Goal: Task Accomplishment & Management: Manage account settings

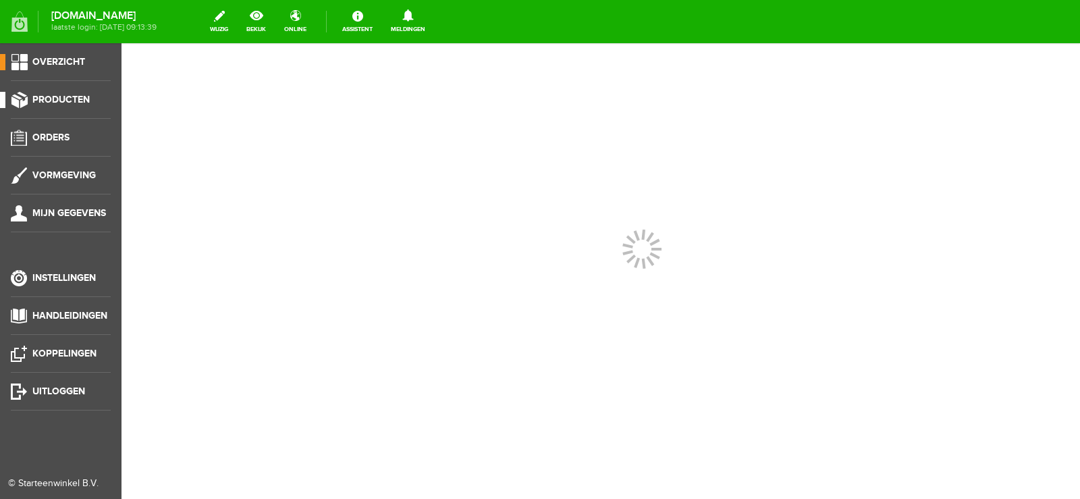
click at [60, 95] on span "Producten" at bounding box center [60, 99] width 57 height 11
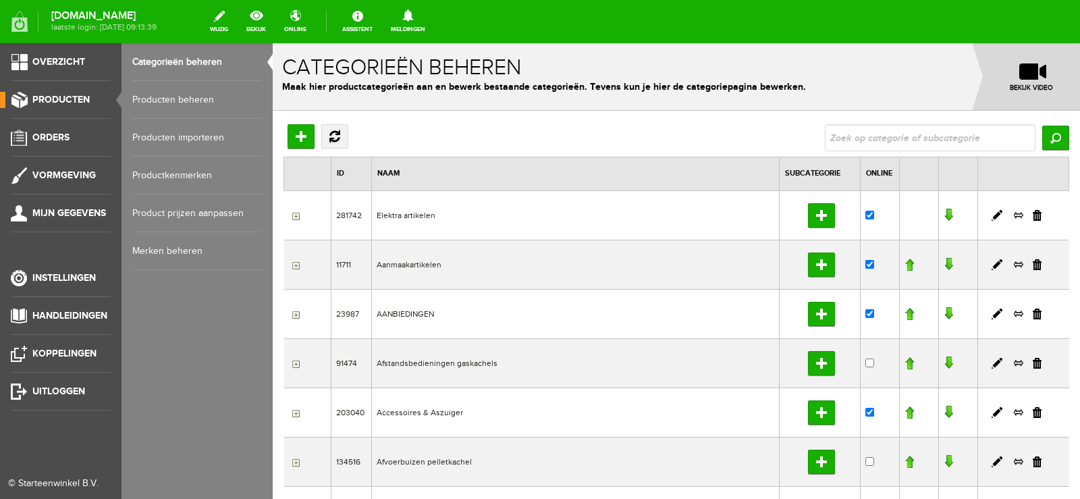
click at [181, 96] on link "Producten beheren" at bounding box center [197, 100] width 130 height 38
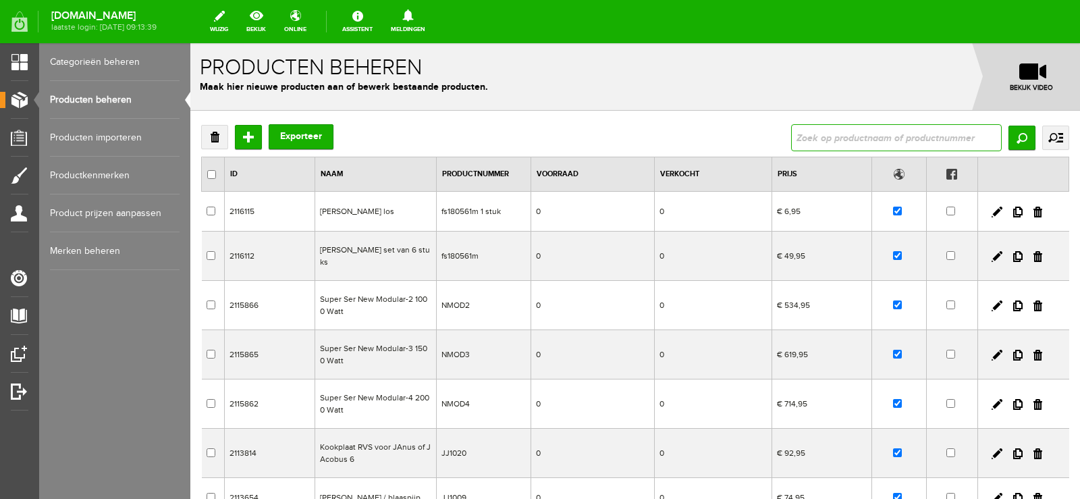
click at [840, 134] on input "text" at bounding box center [896, 137] width 211 height 27
type input "V266"
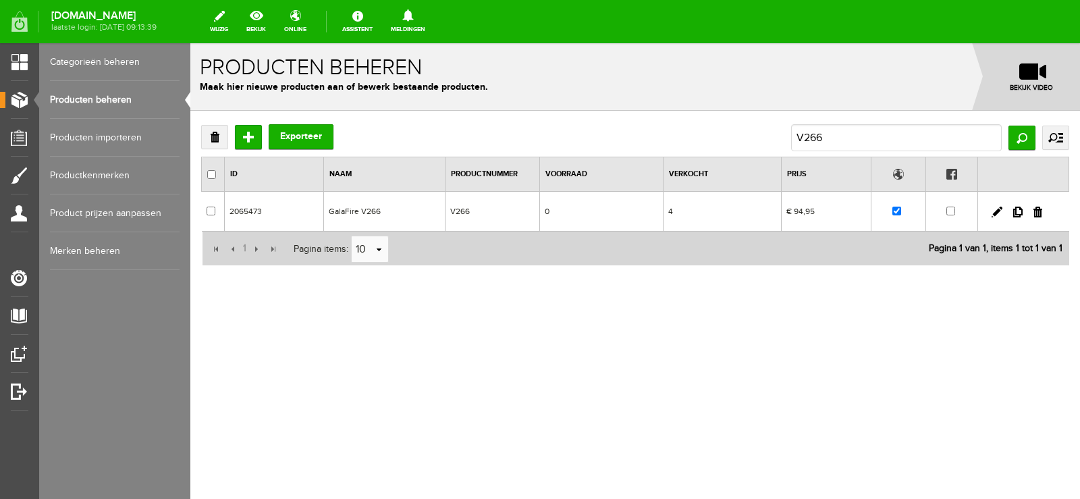
click at [596, 211] on td "0" at bounding box center [602, 212] width 124 height 40
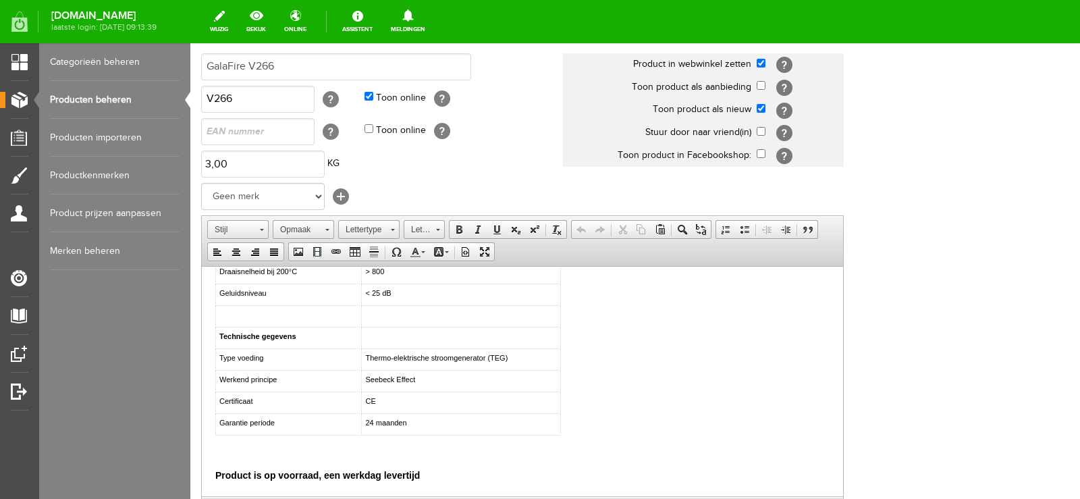
scroll to position [371, 0]
click at [213, 473] on html "De GalaFire V266 kachelventilator is geschikt voor hout, gas en speksteenkachel…" at bounding box center [523, 201] width 642 height 590
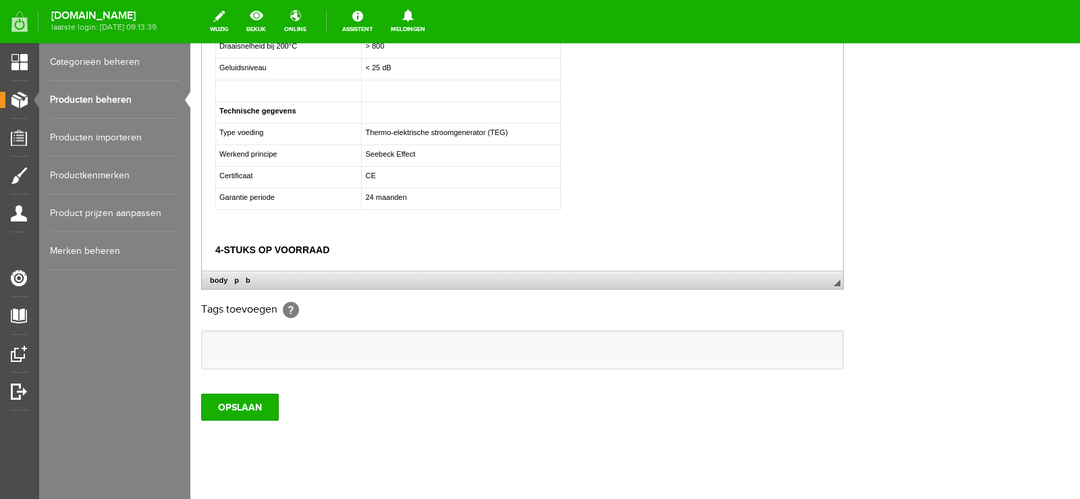
scroll to position [382, 0]
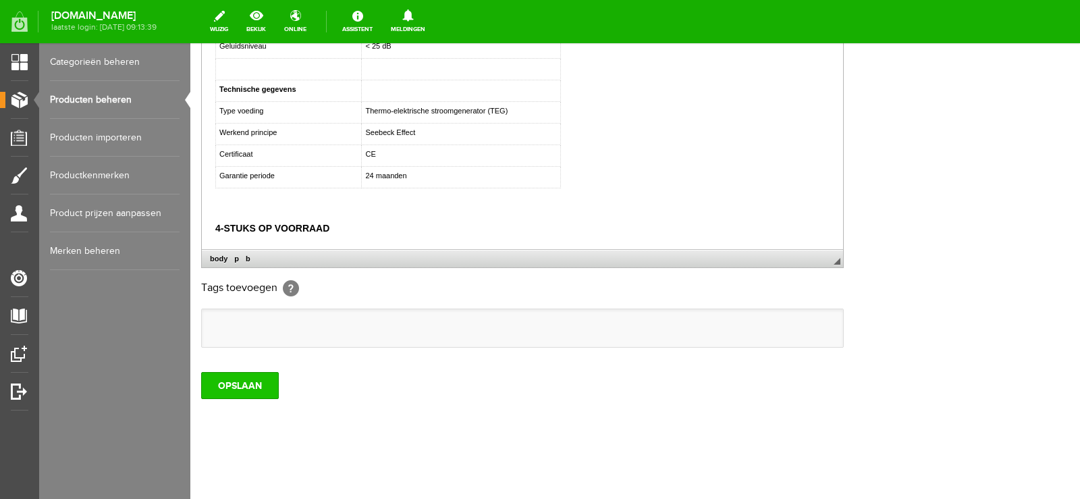
click at [238, 380] on input "OPSLAAN" at bounding box center [240, 385] width 78 height 27
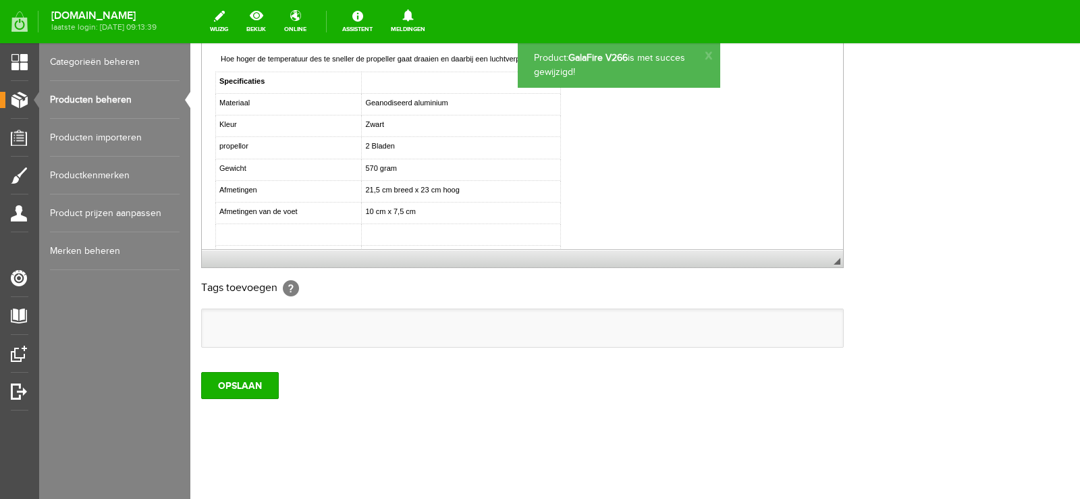
scroll to position [0, 0]
click at [237, 381] on input "OPSLAAN" at bounding box center [240, 385] width 78 height 27
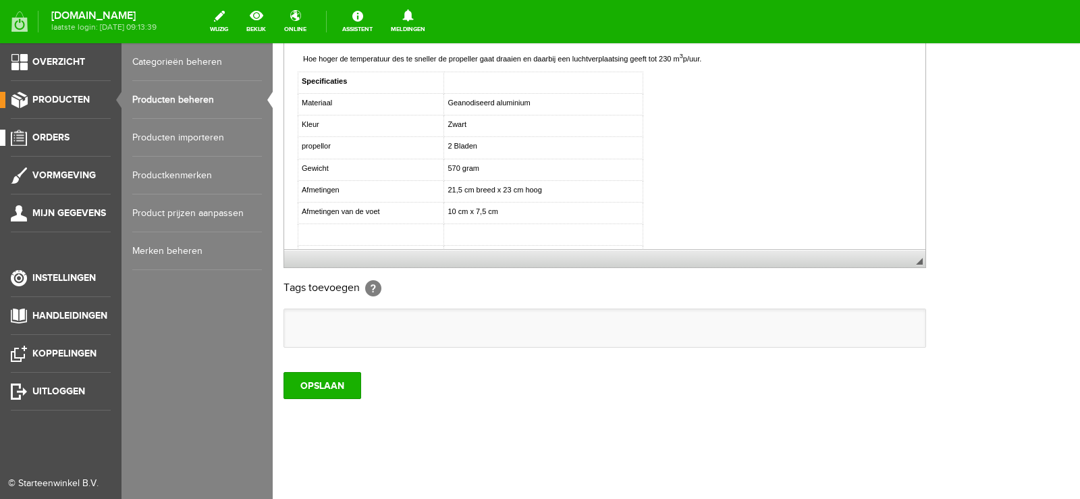
click at [49, 137] on span "Orders" at bounding box center [50, 137] width 37 height 11
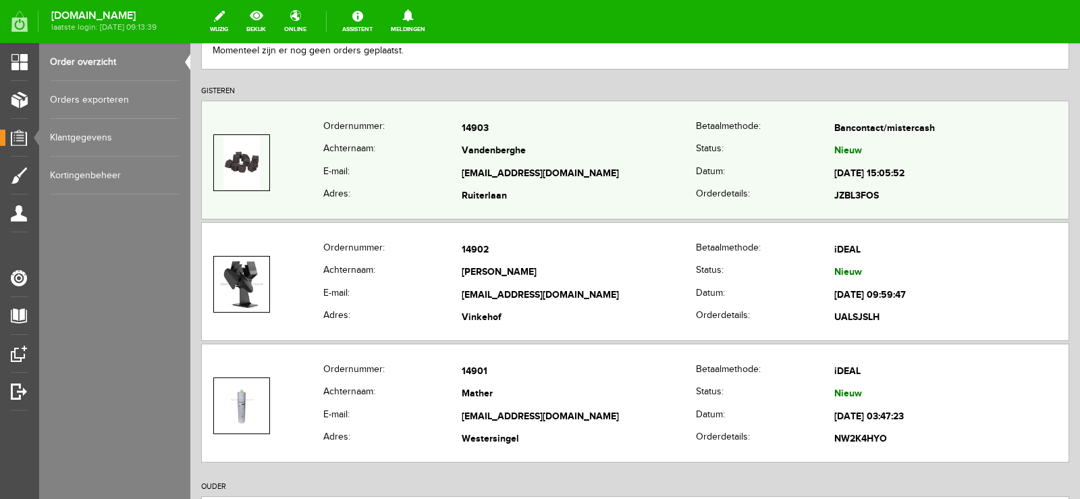
scroll to position [203, 0]
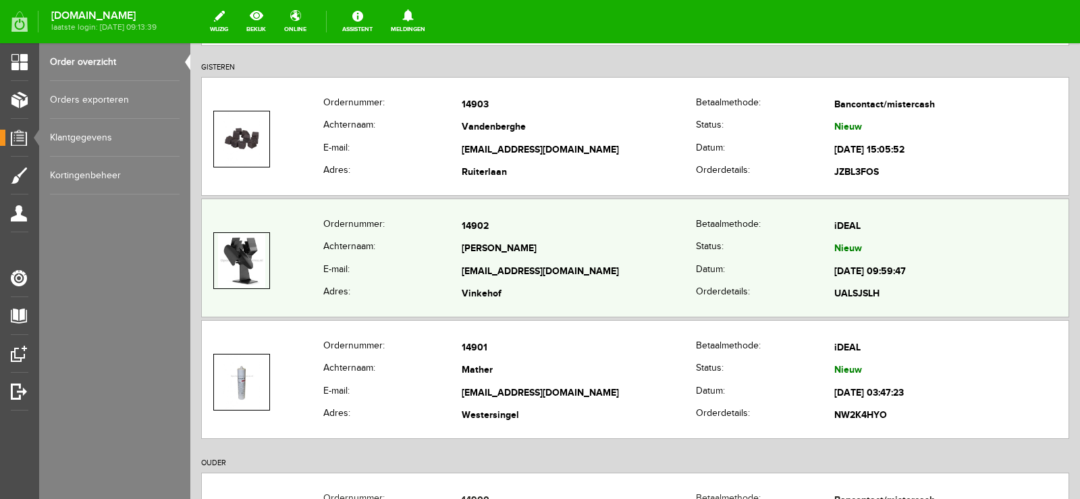
click at [658, 256] on td "[PERSON_NAME]" at bounding box center [579, 249] width 234 height 23
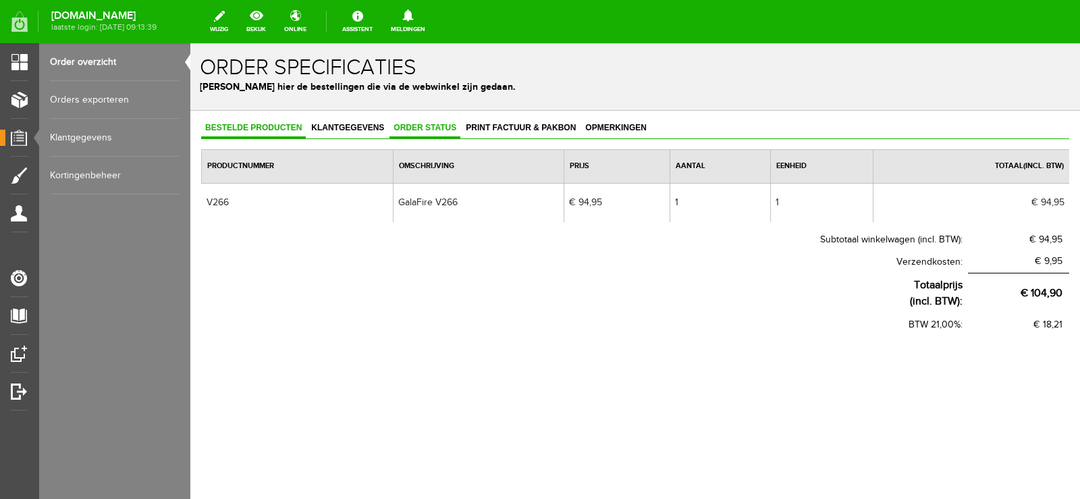
click at [436, 125] on span "Order status" at bounding box center [425, 127] width 71 height 9
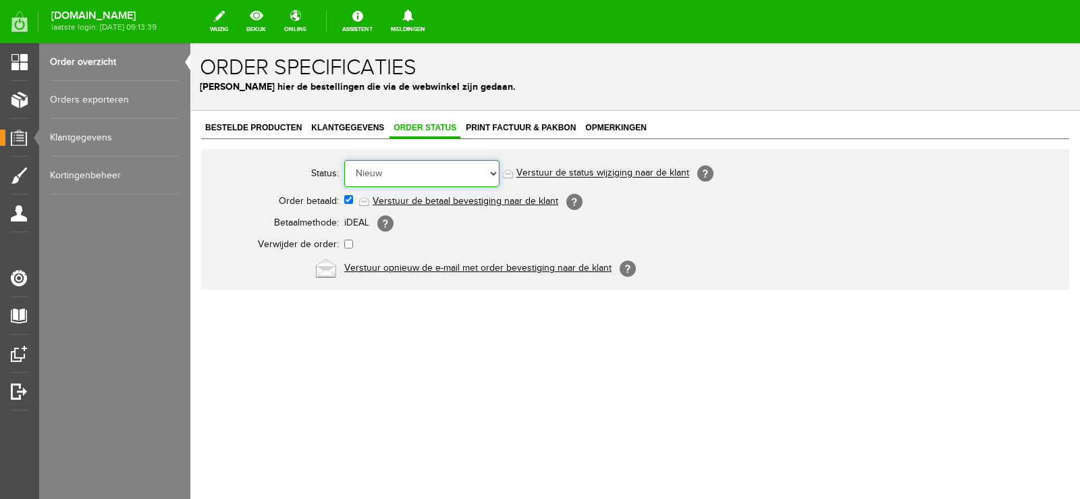
click at [493, 173] on select "Order niet afgerond Nieuw Order in behandeling Wacht op leverancier Wacht op be…" at bounding box center [421, 173] width 155 height 27
select select "14"
click at [344, 160] on select "Order niet afgerond Nieuw Order in behandeling Wacht op leverancier Wacht op be…" at bounding box center [421, 173] width 155 height 27
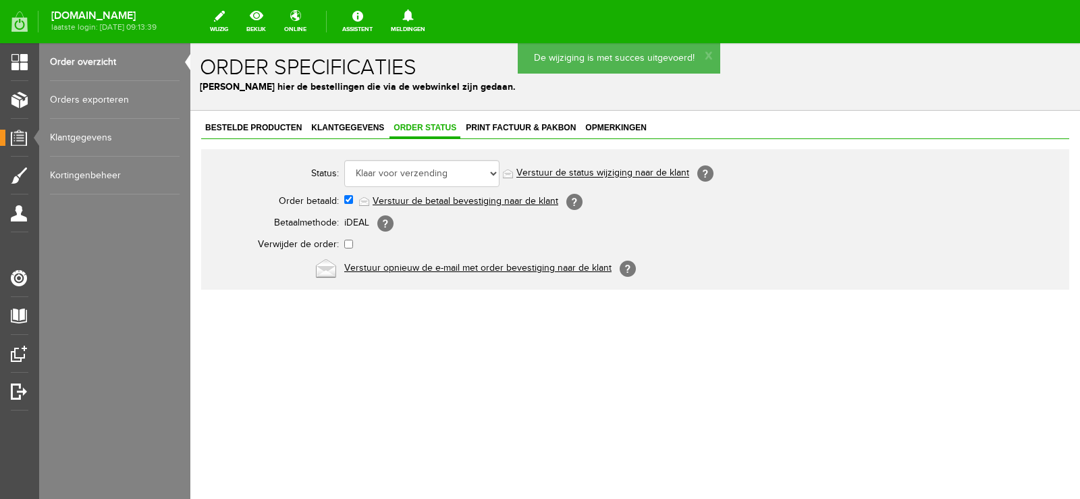
click at [626, 170] on link "Verstuur de status wijziging naar de klant" at bounding box center [603, 173] width 173 height 11
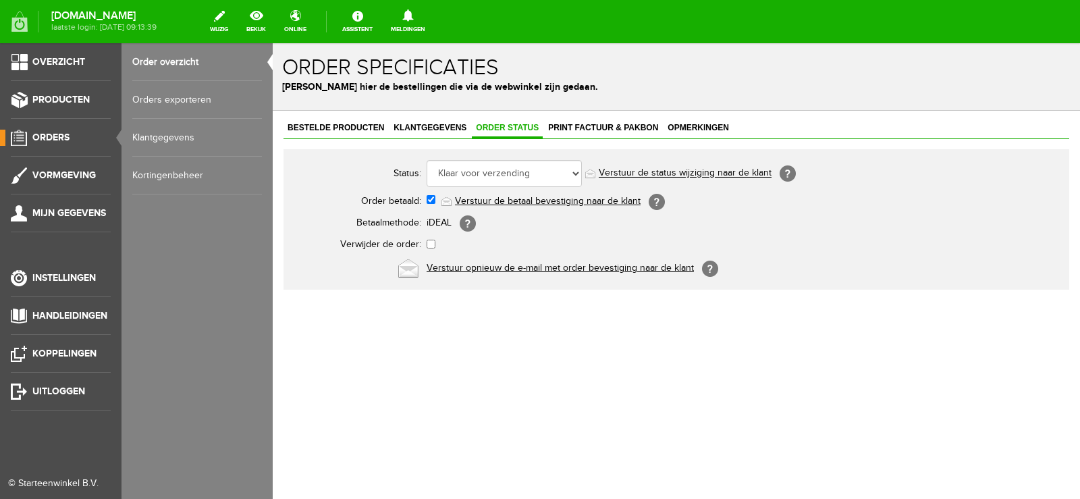
click at [63, 140] on span "Orders" at bounding box center [50, 137] width 37 height 11
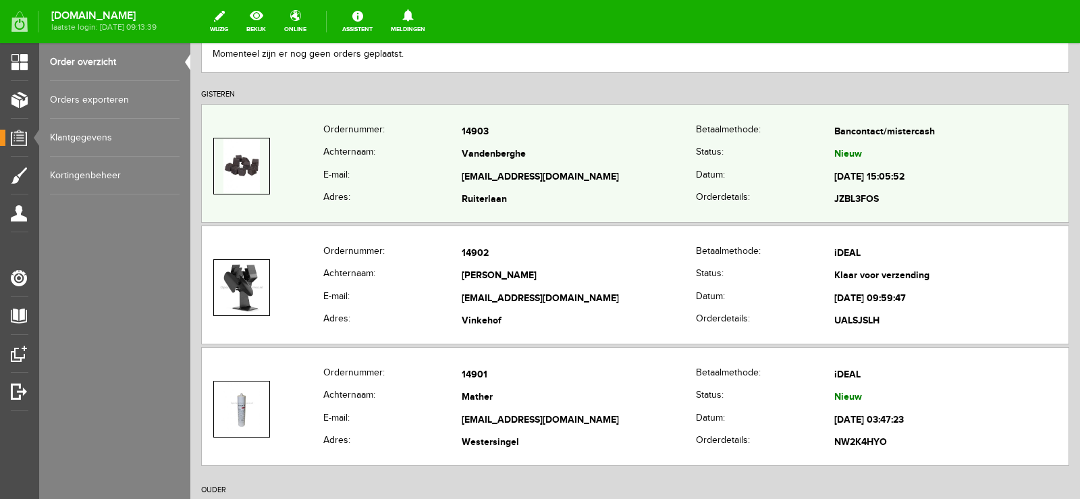
scroll to position [203, 0]
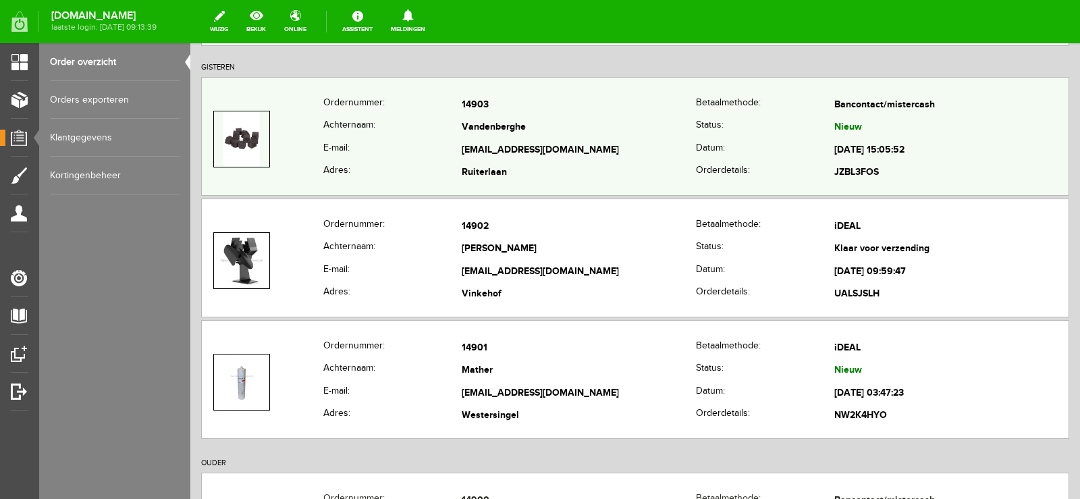
click at [567, 118] on td "Vandenberghe" at bounding box center [579, 128] width 234 height 23
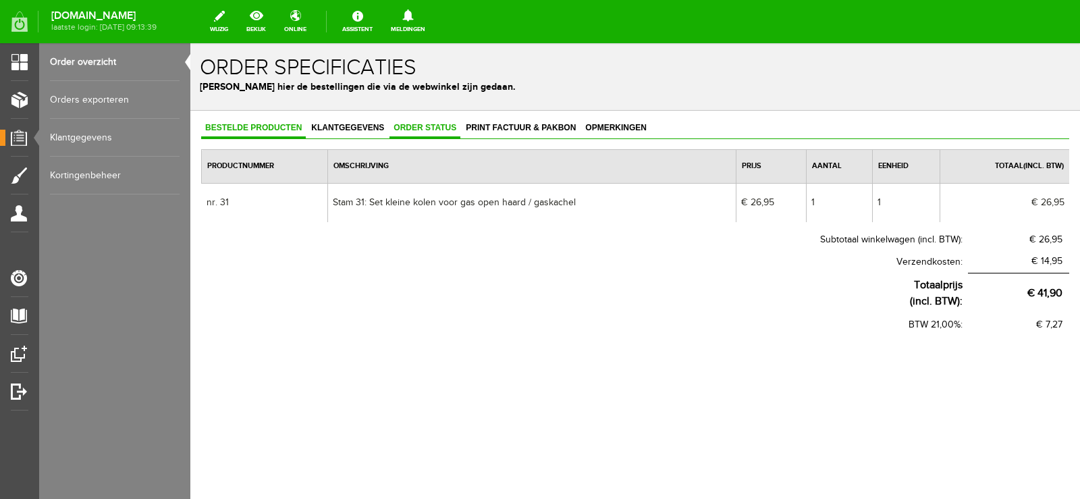
click at [422, 126] on span "Order status" at bounding box center [425, 127] width 71 height 9
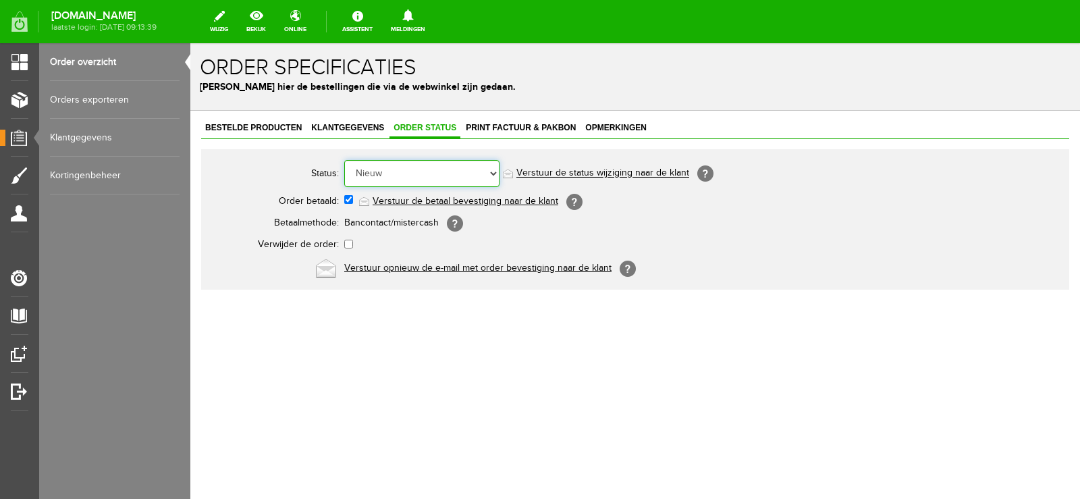
click at [492, 174] on select "Order niet afgerond Nieuw Order in behandeling Wacht op leverancier Wacht op be…" at bounding box center [421, 173] width 155 height 27
select select "14"
click at [344, 160] on select "Order niet afgerond Nieuw Order in behandeling Wacht op leverancier Wacht op be…" at bounding box center [421, 173] width 155 height 27
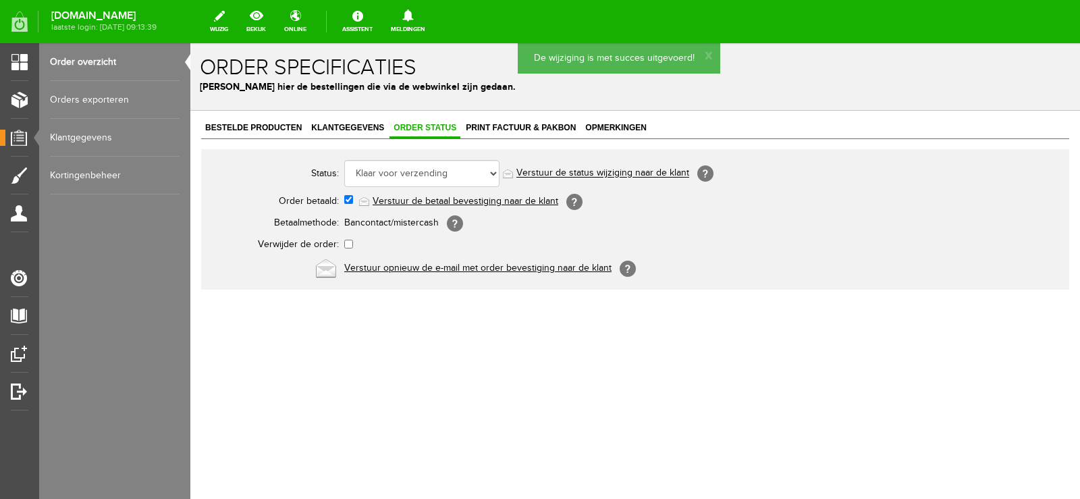
click at [628, 174] on link "Verstuur de status wijziging naar de klant" at bounding box center [603, 173] width 173 height 11
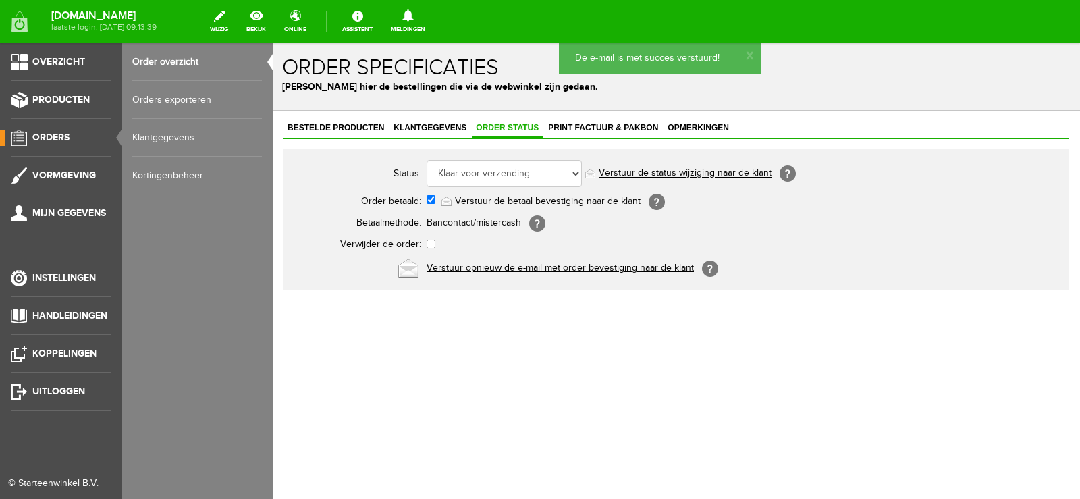
click at [48, 132] on span "Orders" at bounding box center [50, 137] width 37 height 11
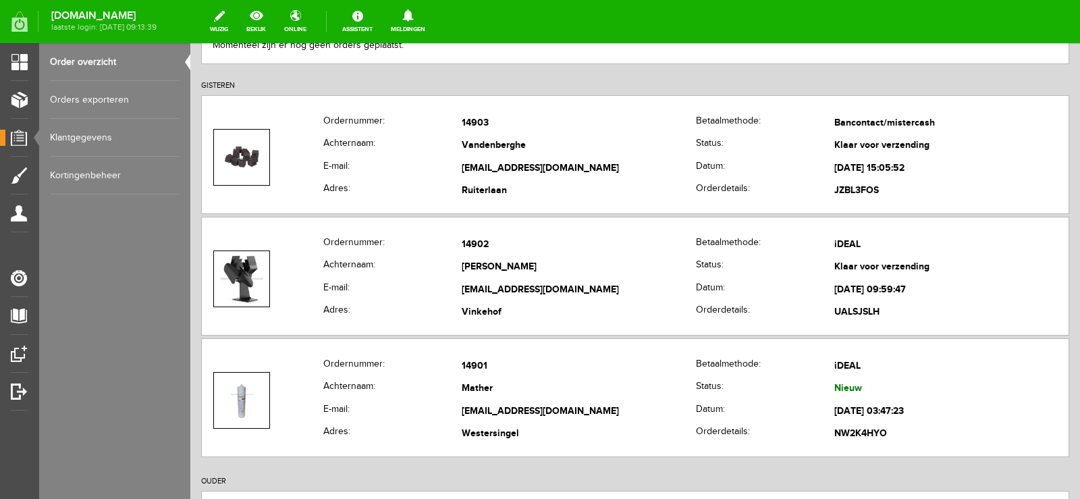
scroll to position [270, 0]
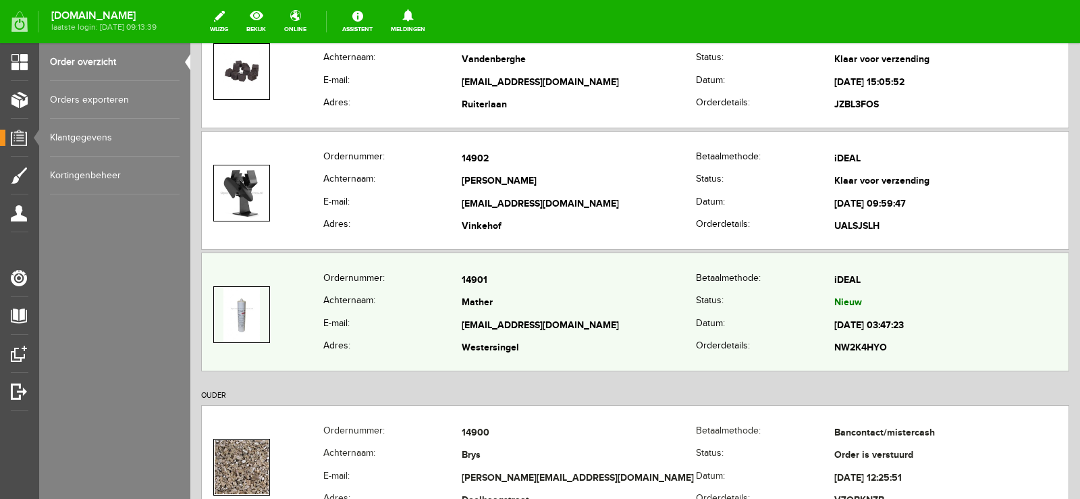
click at [580, 313] on td "Mather" at bounding box center [579, 303] width 234 height 23
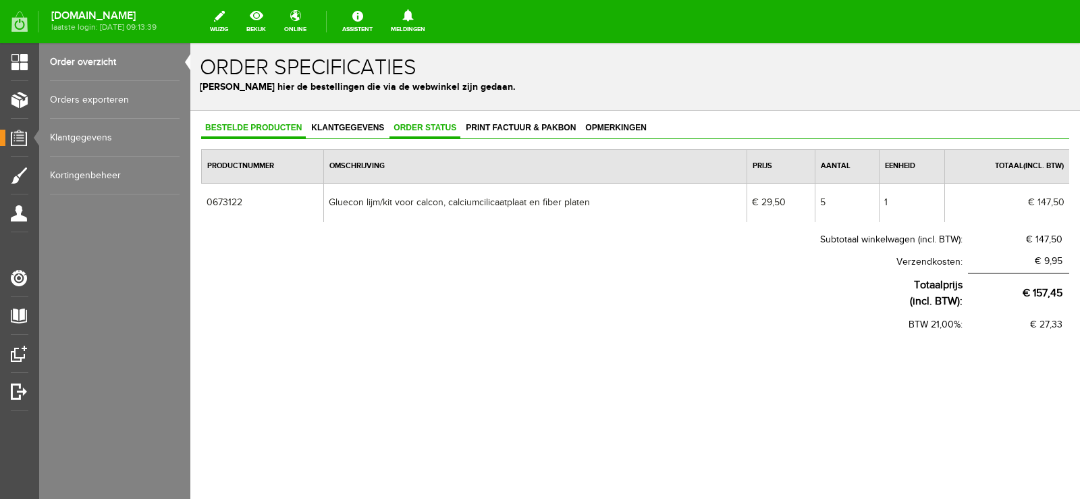
click at [423, 128] on span "Order status" at bounding box center [425, 127] width 71 height 9
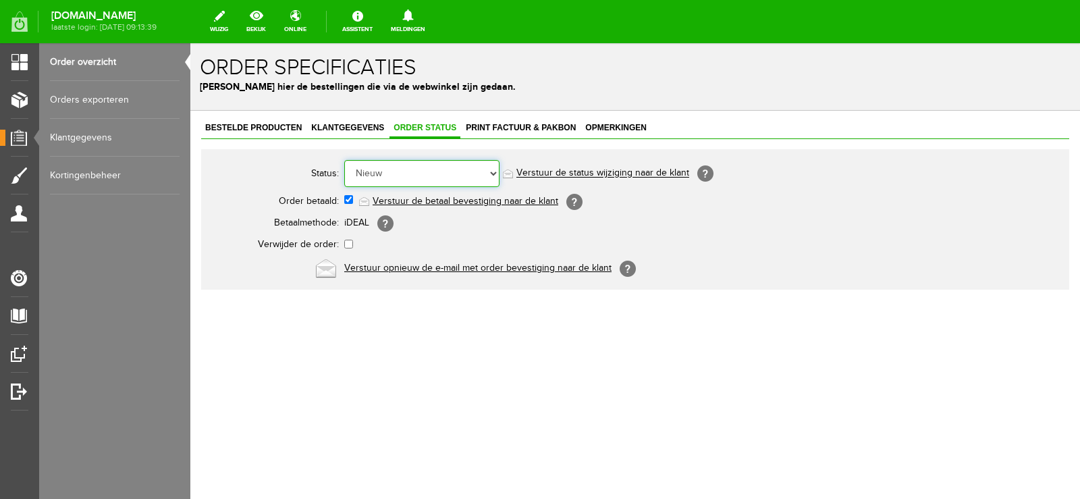
click at [493, 171] on select "Order niet afgerond Nieuw Order in behandeling Wacht op leverancier Wacht op be…" at bounding box center [421, 173] width 155 height 27
select select "14"
click at [344, 160] on select "Order niet afgerond Nieuw Order in behandeling Wacht op leverancier Wacht op be…" at bounding box center [421, 173] width 155 height 27
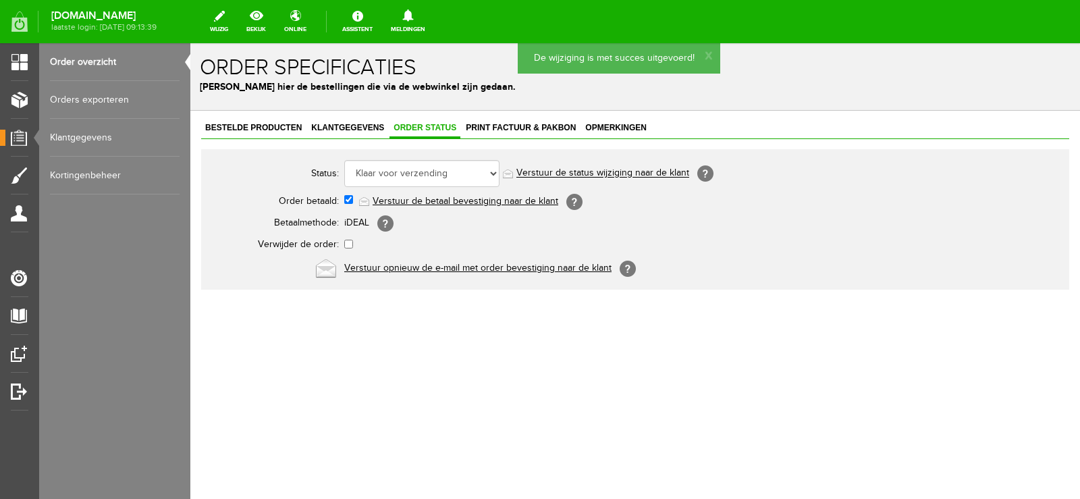
click at [623, 172] on link "Verstuur de status wijziging naar de klant" at bounding box center [603, 173] width 173 height 11
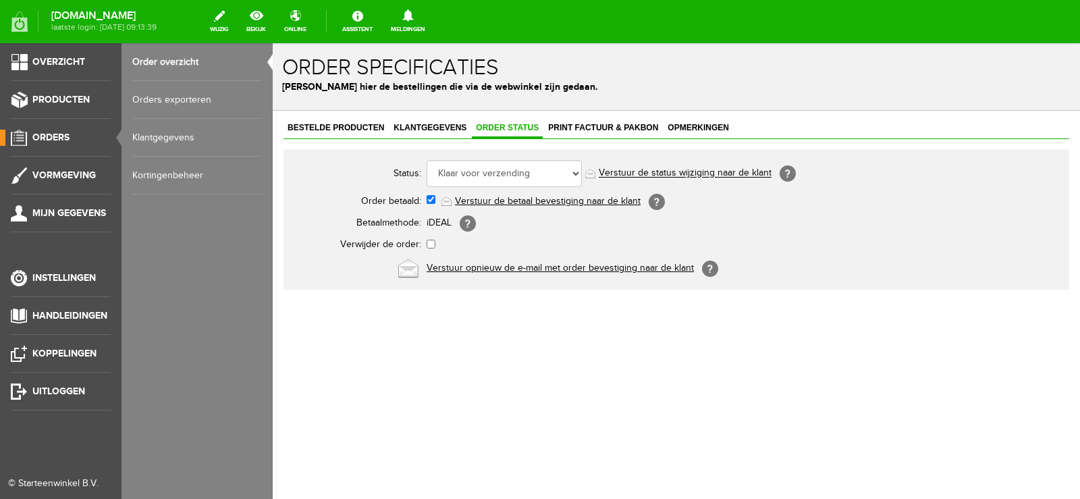
click at [55, 133] on span "Orders" at bounding box center [50, 137] width 37 height 11
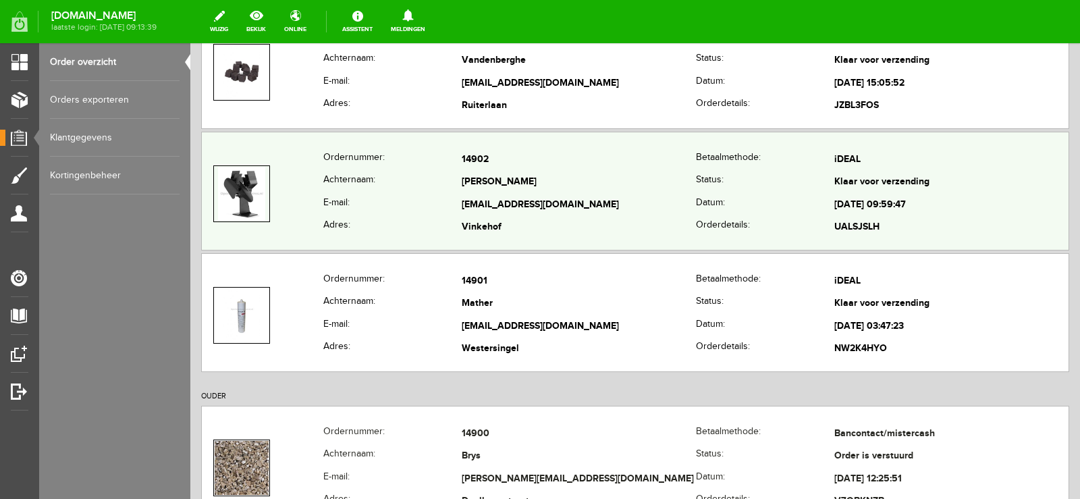
scroll to position [270, 0]
